Goal: Task Accomplishment & Management: Use online tool/utility

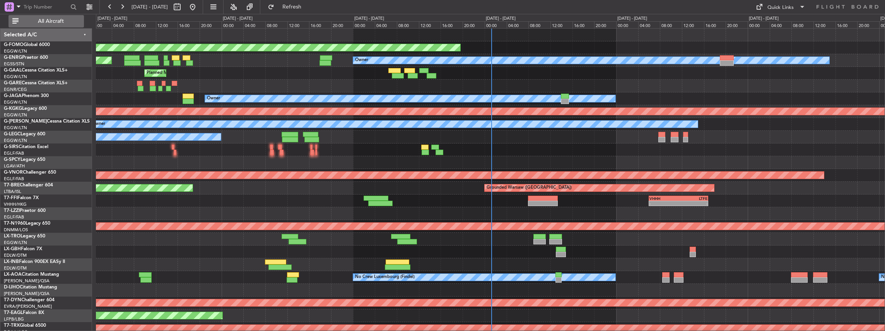
click at [64, 15] on button "All Aircraft" at bounding box center [46, 21] width 75 height 12
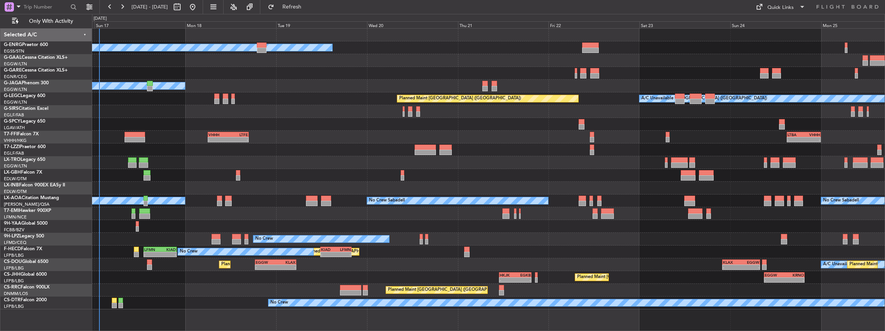
click at [298, 162] on div "Owner Planned [GEOGRAPHIC_DATA] Owner Planned Maint [GEOGRAPHIC_DATA] ([GEOGRAP…" at bounding box center [488, 169] width 793 height 281
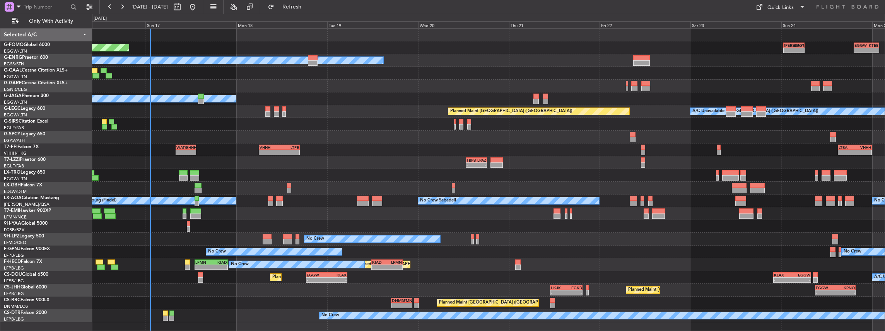
click at [363, 160] on div "- - TBPB 12:40 Z LPAZ 18:15 Z" at bounding box center [488, 162] width 793 height 13
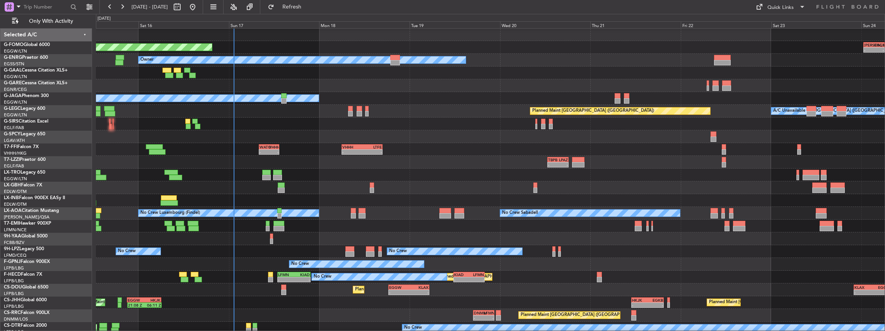
scroll to position [0, 0]
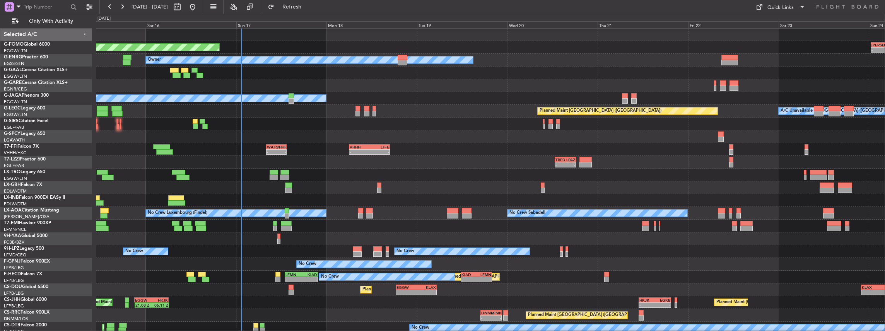
click at [435, 160] on div "- - TBPB 12:40 Z LPAZ 18:15 Z" at bounding box center [490, 162] width 789 height 13
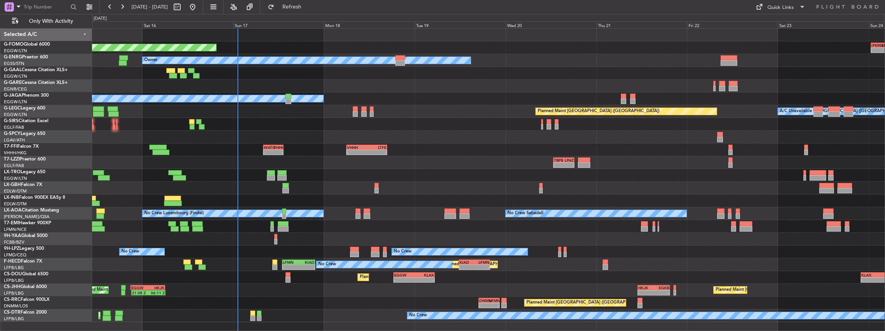
scroll to position [0, 0]
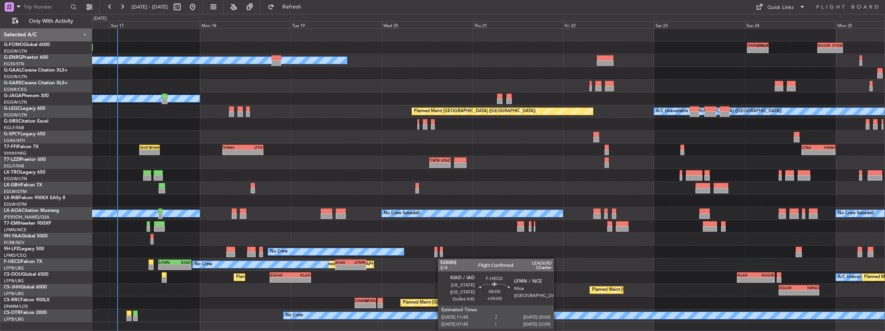
click at [366, 263] on div "Planned Maint Windsor Locks ([PERSON_NAME] Intl) - - [PERSON_NAME] 00:35 Z EGGW…" at bounding box center [488, 176] width 793 height 294
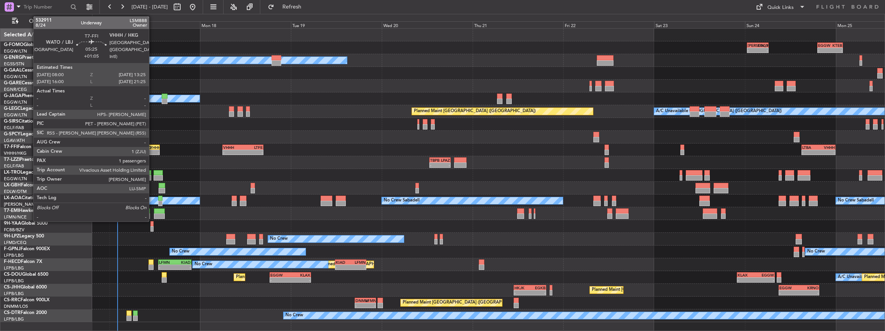
click at [153, 148] on div "VHHH" at bounding box center [155, 147] width 10 height 5
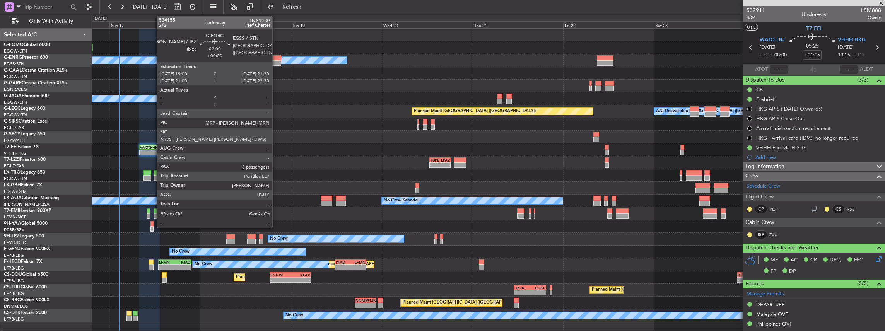
click at [276, 61] on div at bounding box center [277, 62] width 10 height 5
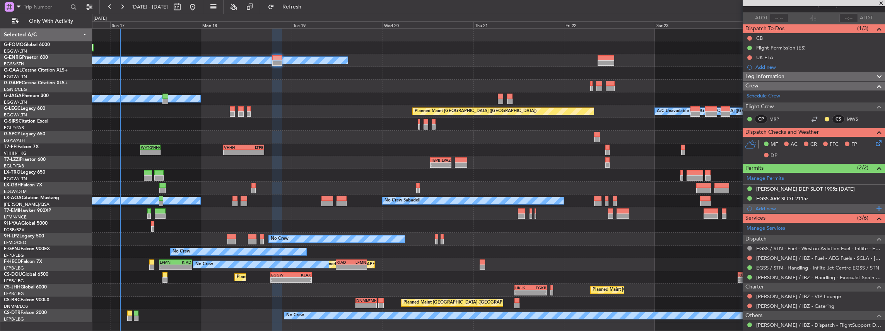
scroll to position [26, 0]
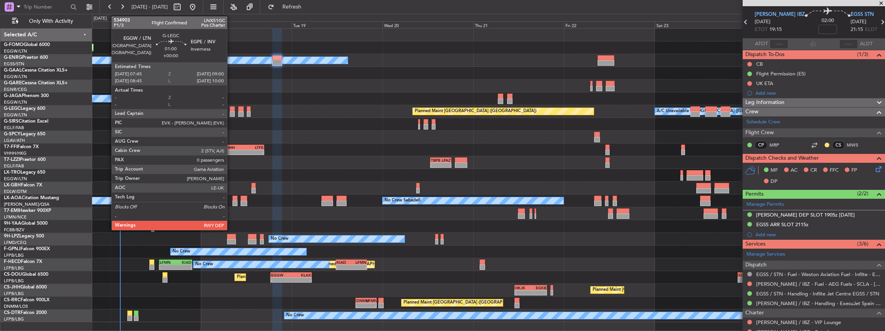
click at [231, 113] on div at bounding box center [232, 113] width 5 height 5
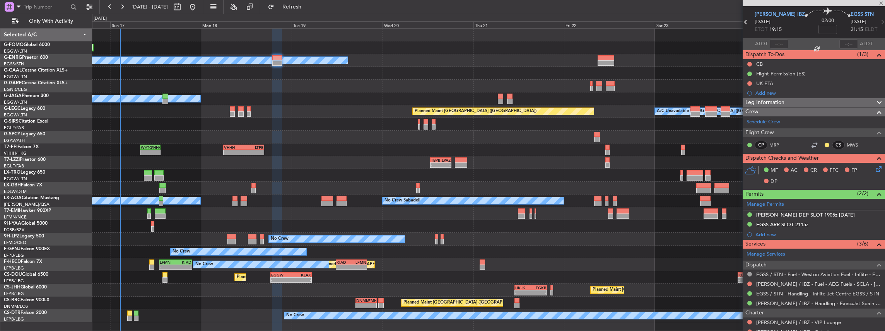
type input "0"
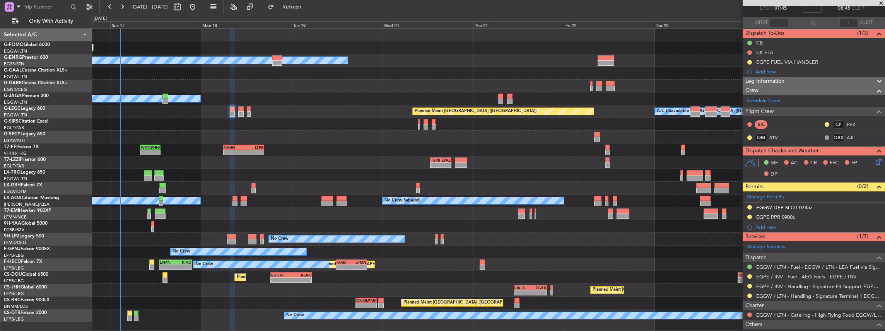
scroll to position [51, 0]
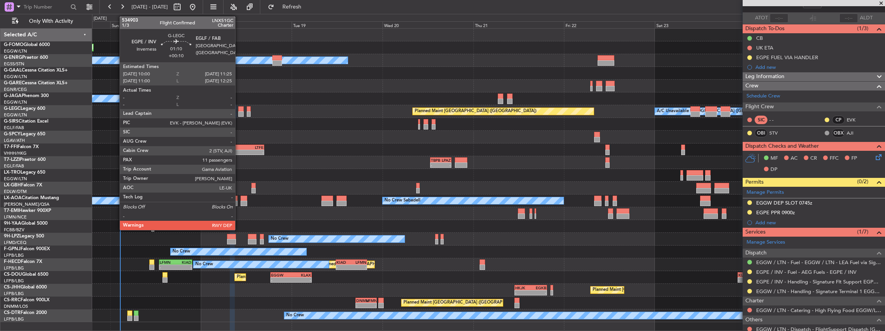
click at [240, 111] on div at bounding box center [240, 108] width 5 height 5
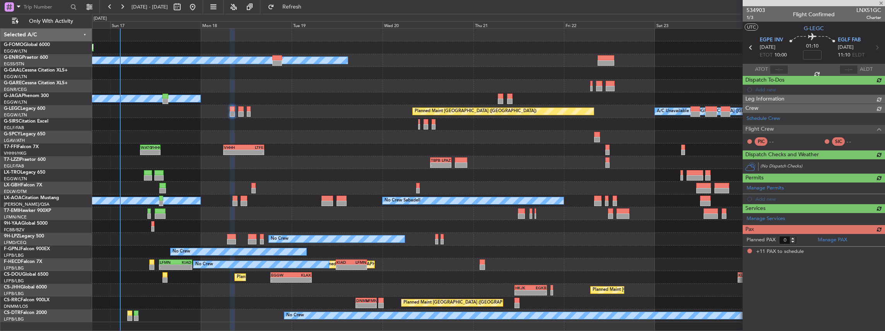
type input "+00:10"
type input "11"
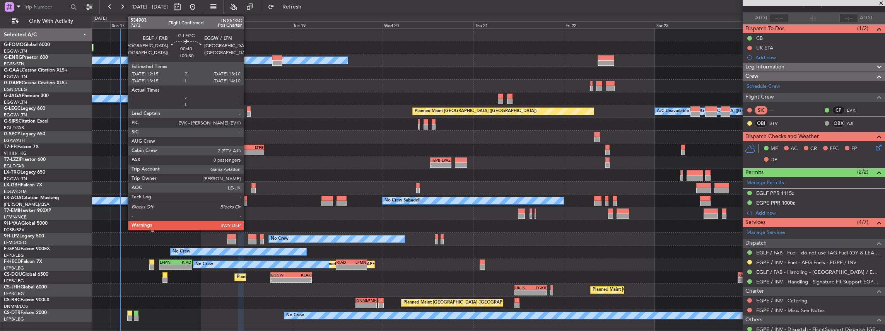
click at [248, 111] on div at bounding box center [248, 113] width 3 height 5
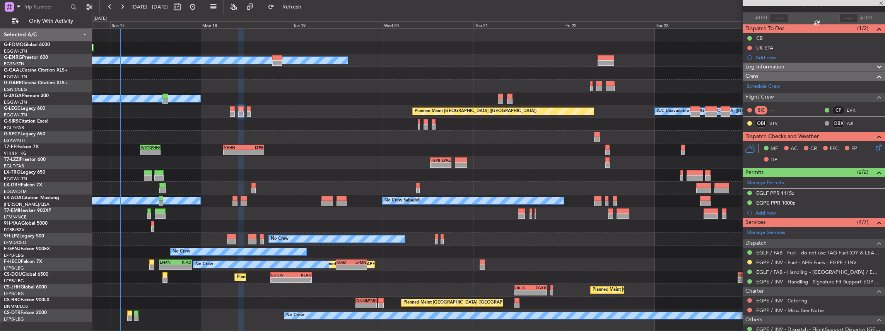
type input "+00:30"
type input "0"
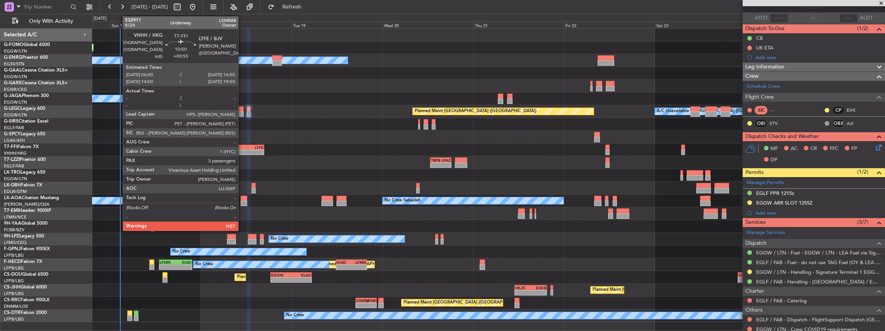
click at [242, 149] on div "VHHH" at bounding box center [234, 147] width 20 height 5
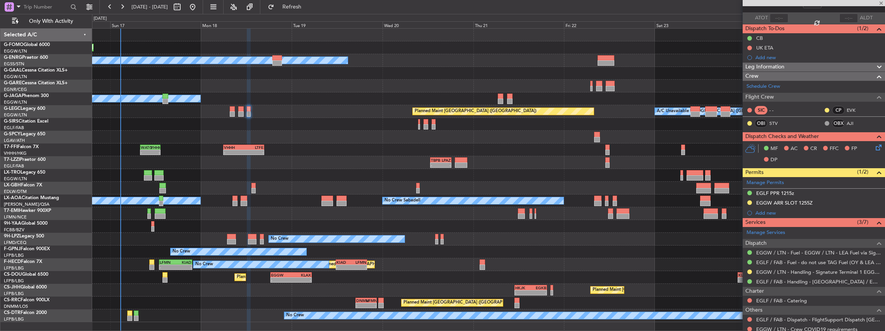
type input "+00:55"
type input "3"
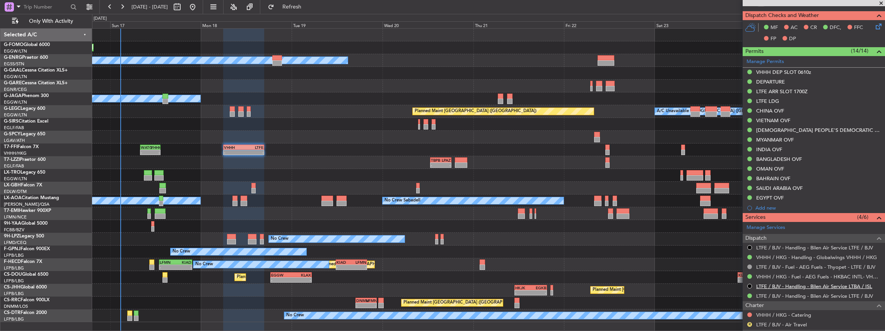
scroll to position [206, 0]
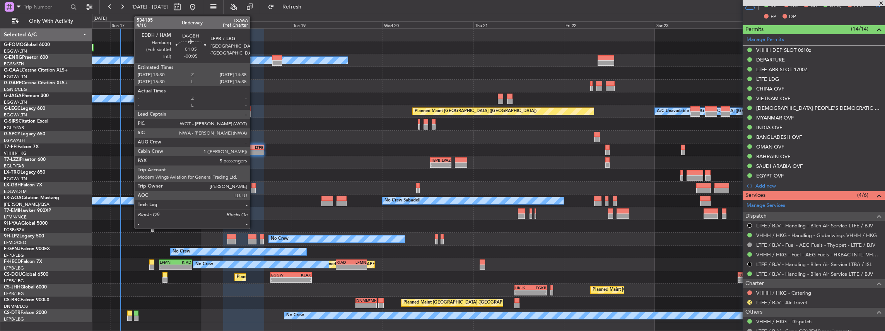
click at [254, 185] on div at bounding box center [254, 185] width 4 height 5
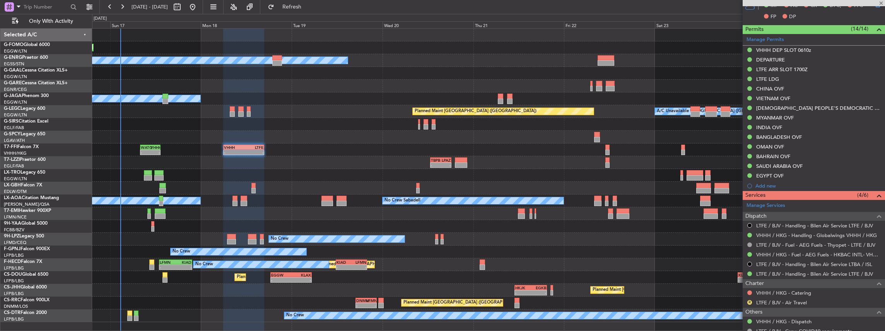
type input "-00:05"
type input "5"
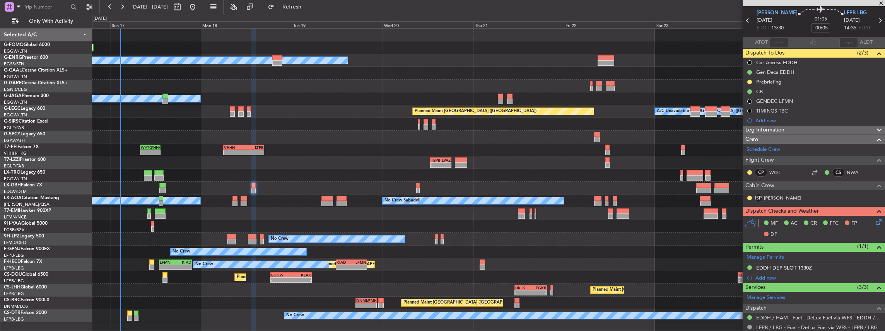
scroll to position [0, 0]
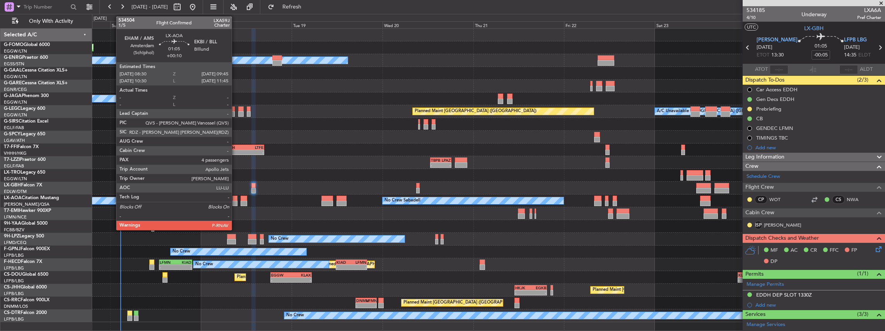
click at [236, 202] on div at bounding box center [235, 203] width 5 height 5
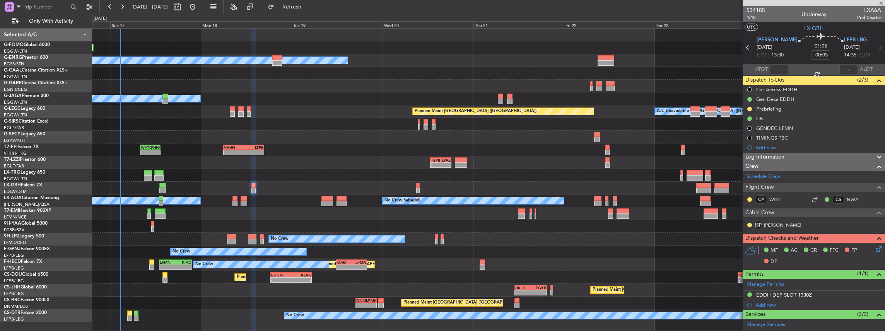
type input "+00:10"
type input "4"
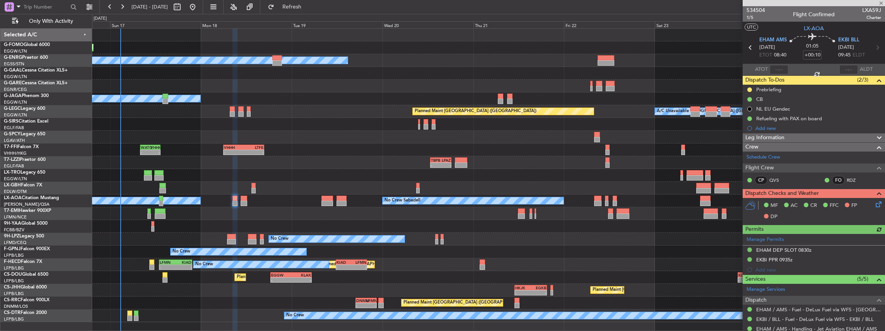
scroll to position [77, 0]
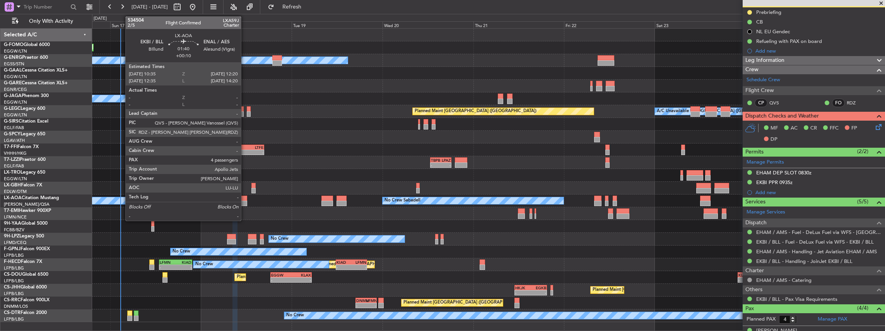
click at [245, 202] on div at bounding box center [244, 203] width 7 height 5
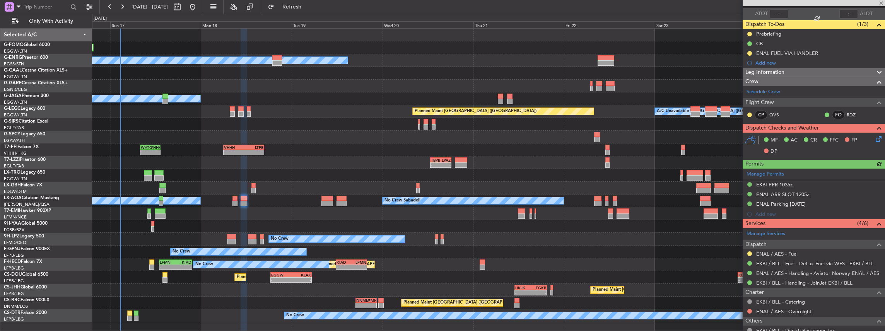
scroll to position [129, 0]
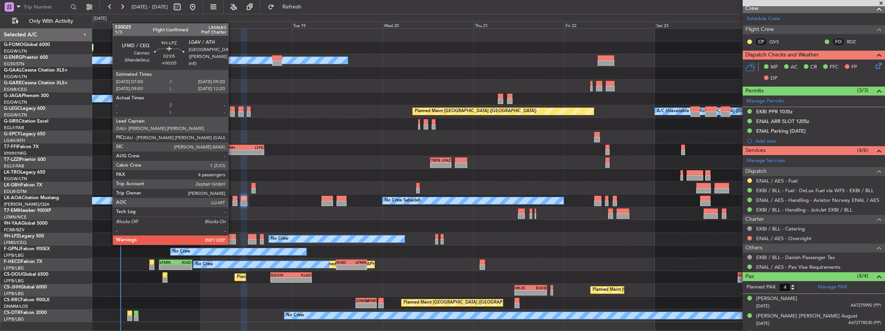
click at [232, 237] on div at bounding box center [231, 236] width 9 height 5
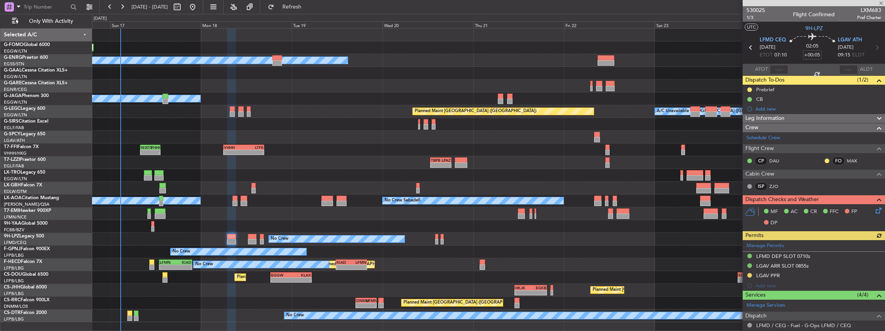
scroll to position [77, 0]
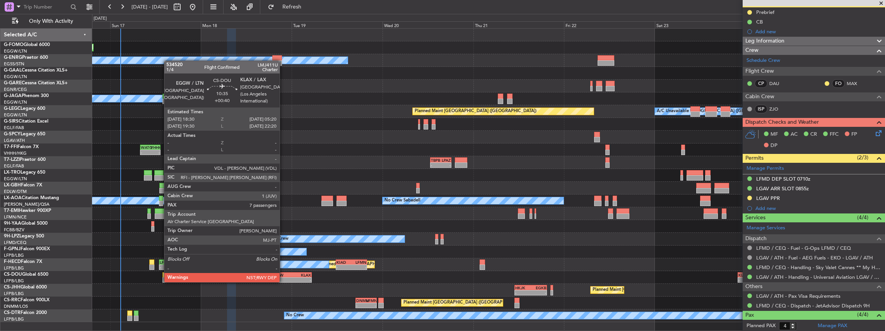
click at [284, 275] on div "EGGW" at bounding box center [281, 275] width 20 height 5
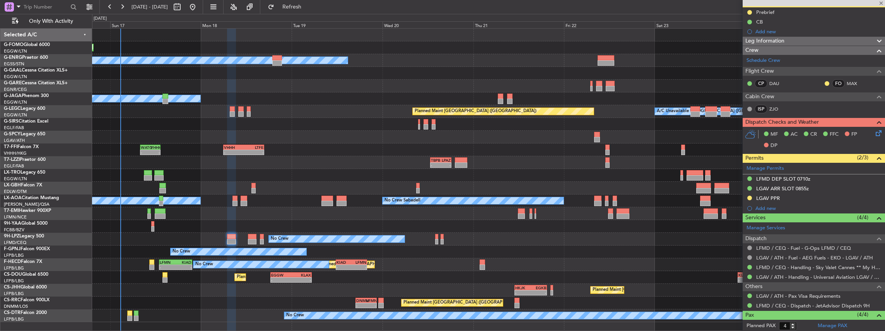
type input "+00:40"
type input "7"
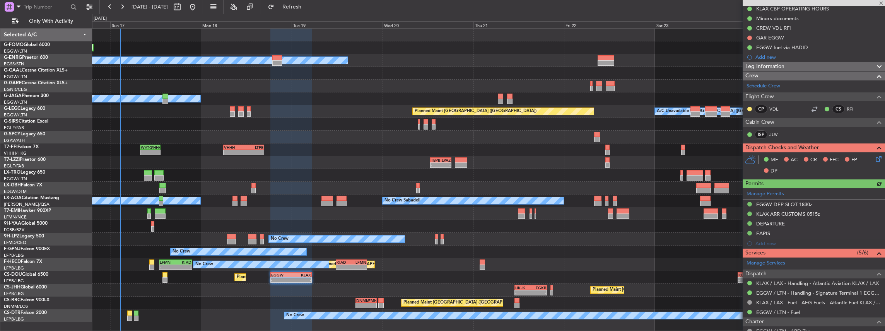
scroll to position [180, 0]
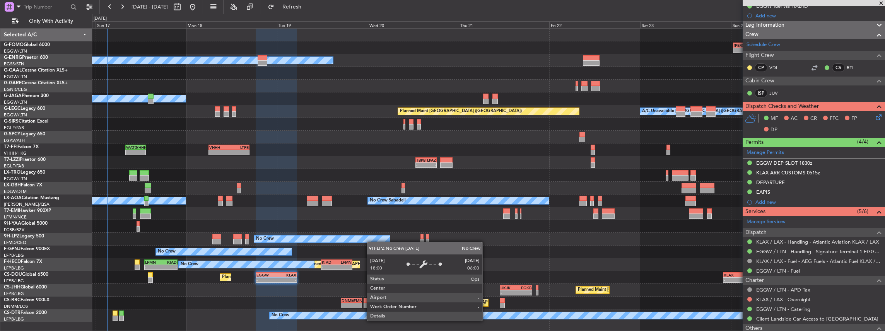
click at [359, 238] on div "No Crew No Crew No Crew" at bounding box center [488, 239] width 793 height 13
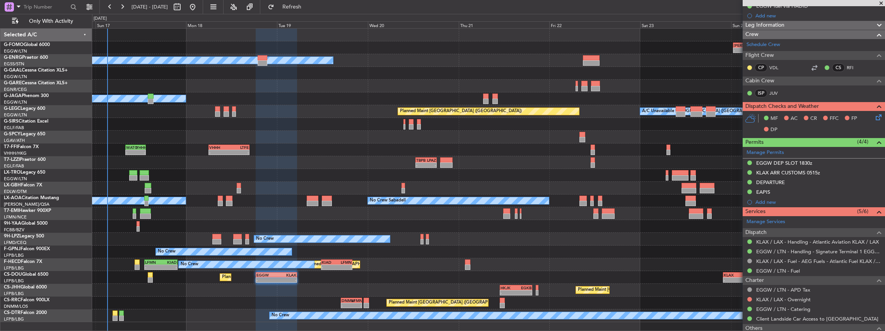
click at [136, 224] on div at bounding box center [488, 226] width 793 height 13
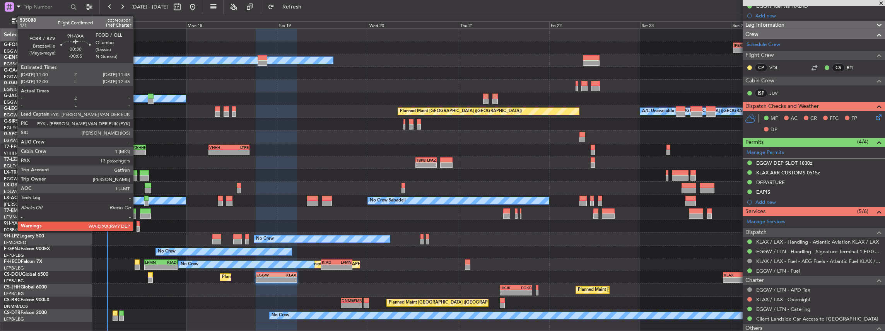
click at [137, 225] on div at bounding box center [138, 223] width 3 height 5
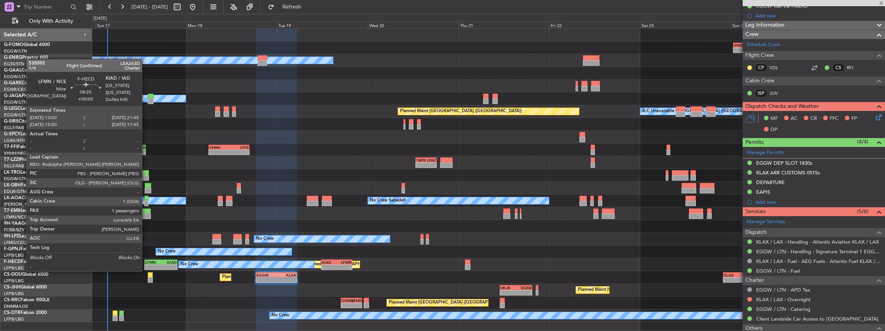
type input "-00:05"
type input "13"
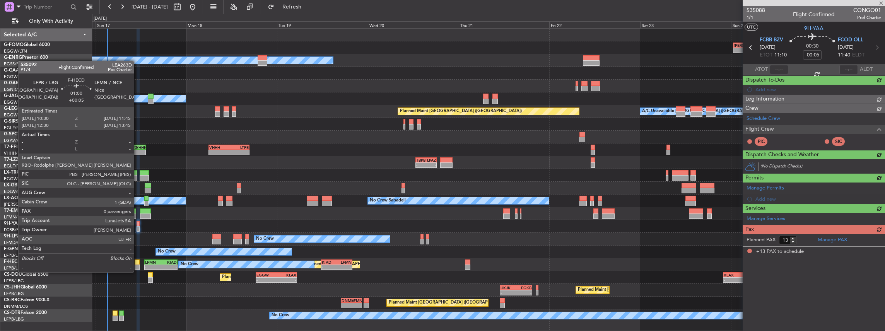
scroll to position [0, 0]
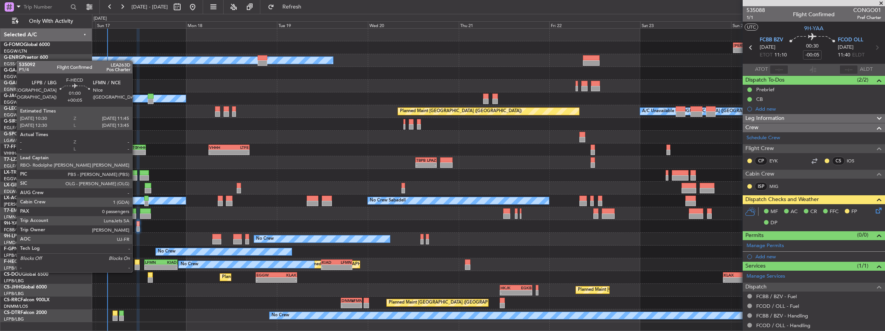
click at [138, 264] on div at bounding box center [137, 262] width 5 height 5
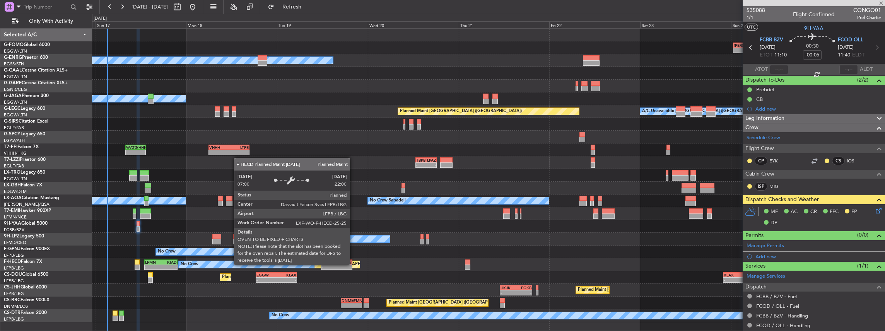
type input "+00:05"
type input "0"
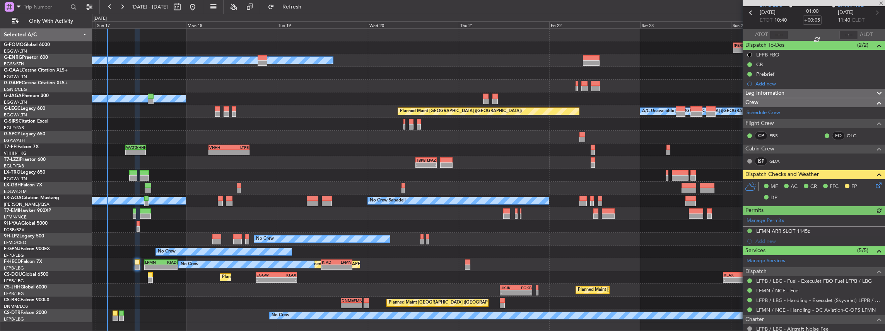
scroll to position [77, 0]
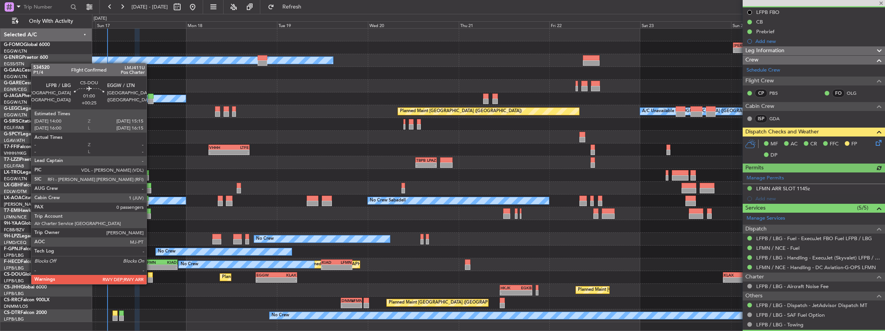
click at [151, 277] on div at bounding box center [150, 274] width 5 height 5
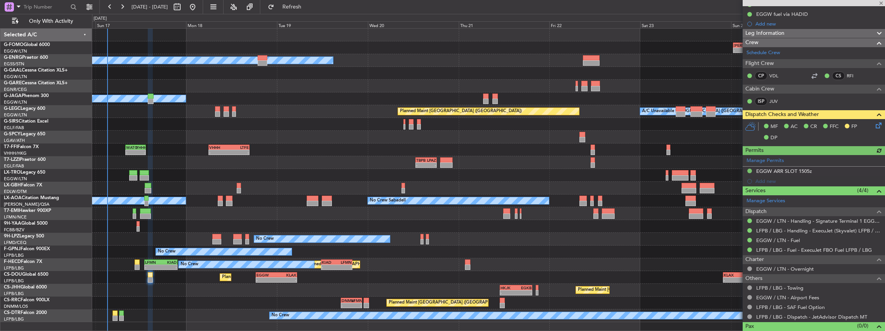
scroll to position [153, 0]
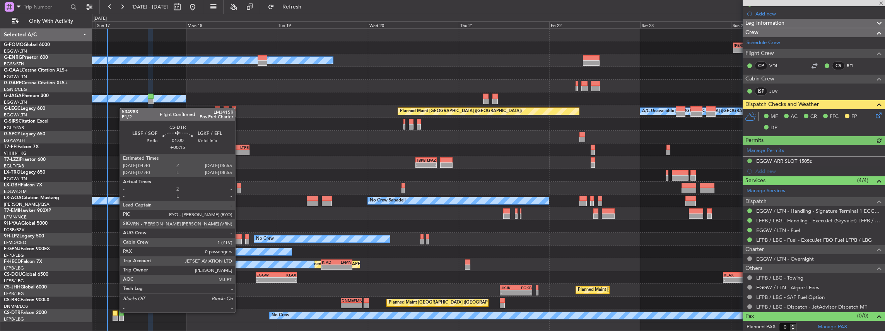
click at [116, 312] on div at bounding box center [115, 313] width 5 height 5
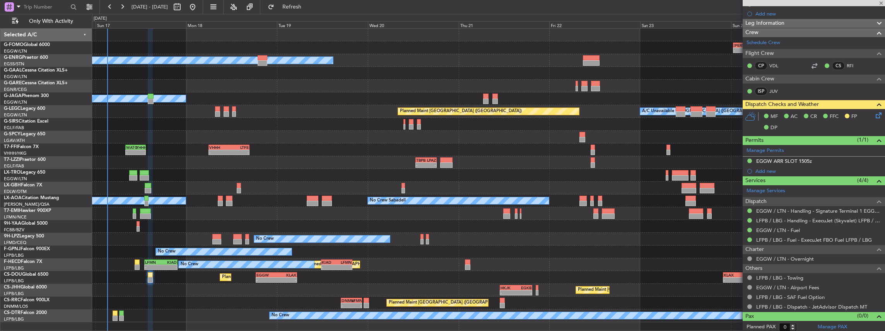
type input "+00:15"
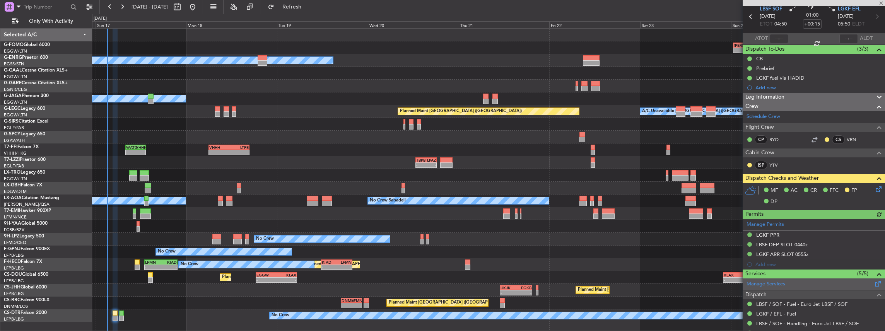
scroll to position [77, 0]
